Goal: Find specific page/section: Find specific page/section

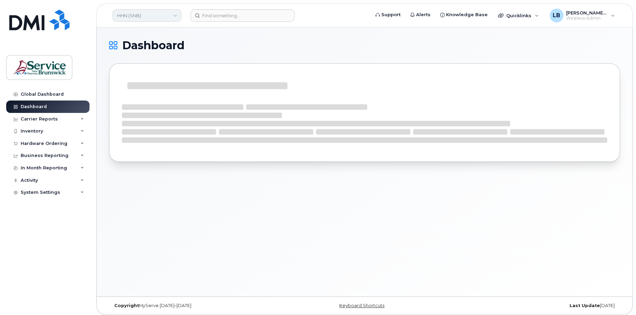
click at [157, 16] on link "HHN (SNB)" at bounding box center [146, 15] width 69 height 12
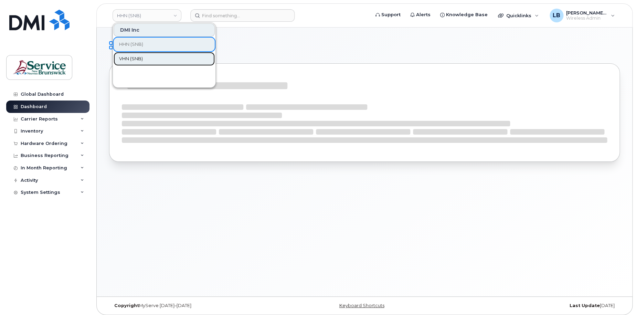
click at [147, 55] on link "VHN (SNB)" at bounding box center [163, 59] width 101 height 14
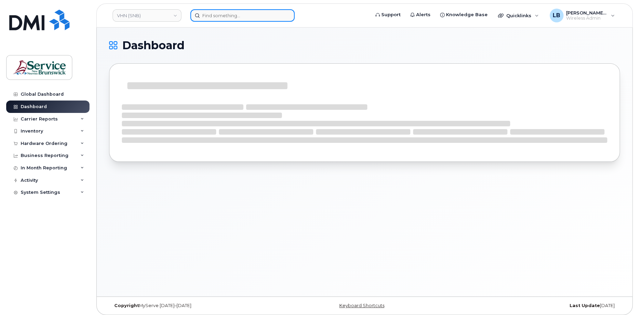
click at [253, 19] on input at bounding box center [242, 15] width 104 height 12
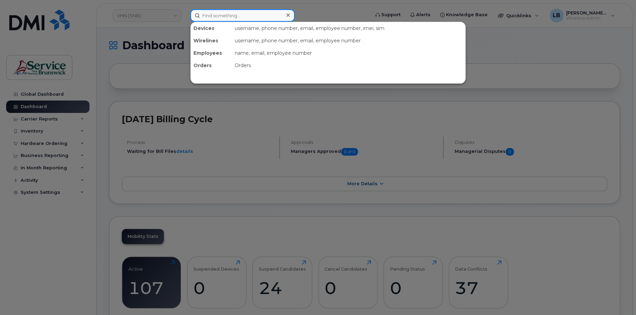
paste input "[PHONE_NUMBER]"
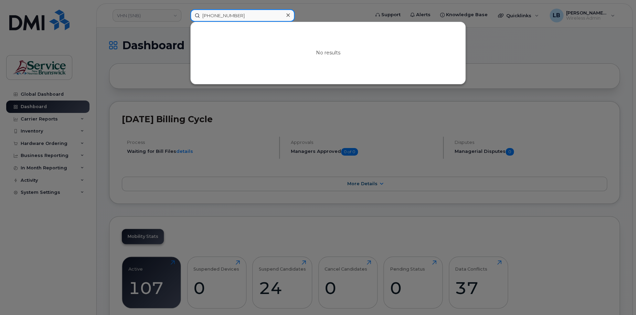
click at [213, 15] on input "[PHONE_NUMBER]" at bounding box center [242, 15] width 104 height 12
click at [224, 15] on input "506987 5792" at bounding box center [242, 15] width 104 height 12
type input "5069875792"
click at [286, 16] on icon at bounding box center [287, 14] width 3 height 3
